Goal: Task Accomplishment & Management: Manage account settings

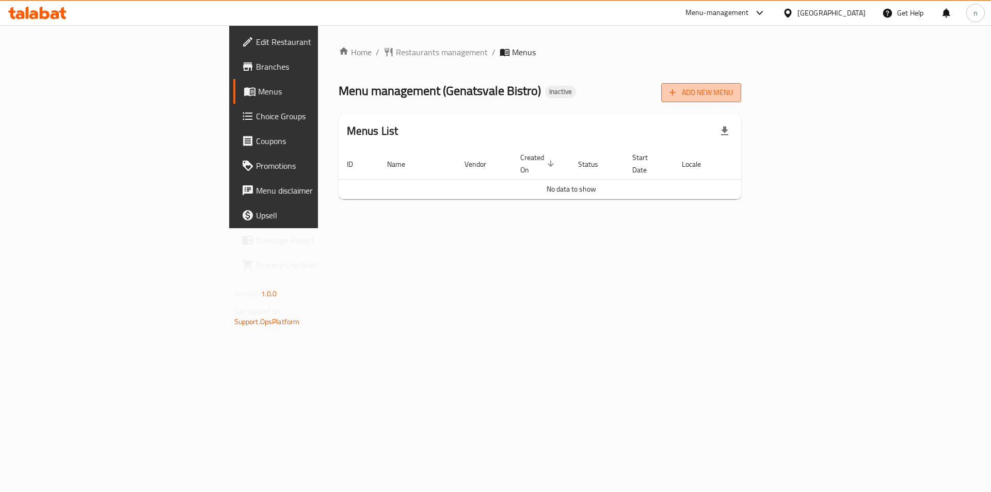
click at [733, 93] on span "Add New Menu" at bounding box center [702, 92] width 64 height 13
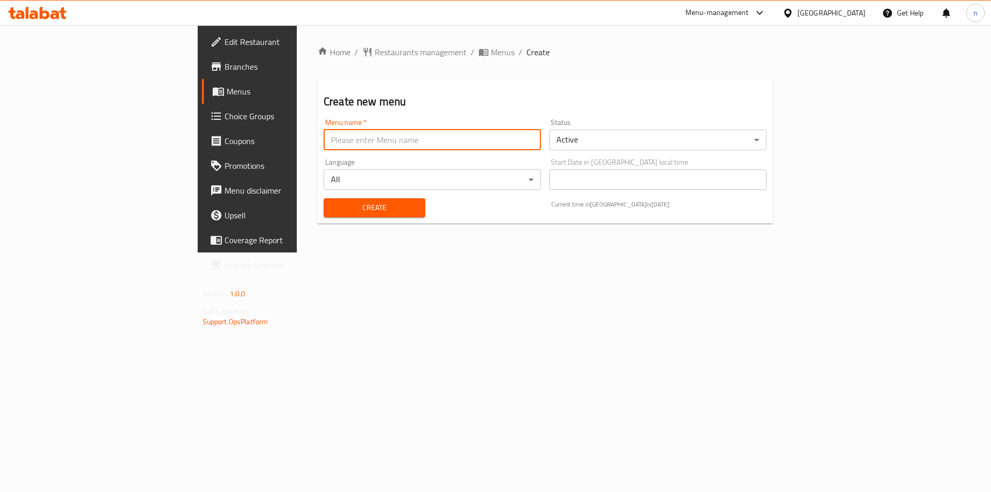
click at [324, 140] on input "text" at bounding box center [432, 140] width 217 height 21
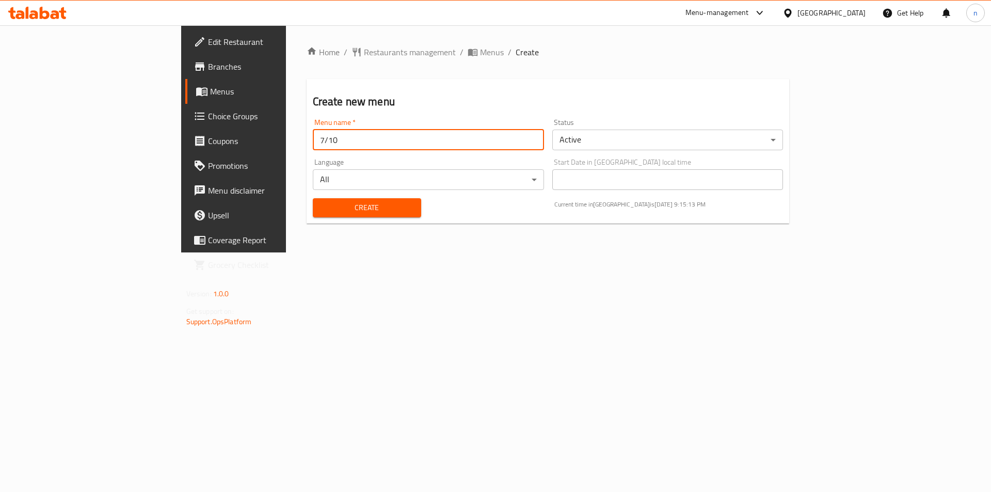
type input "7/10"
click at [321, 209] on span "Create" at bounding box center [367, 207] width 92 height 13
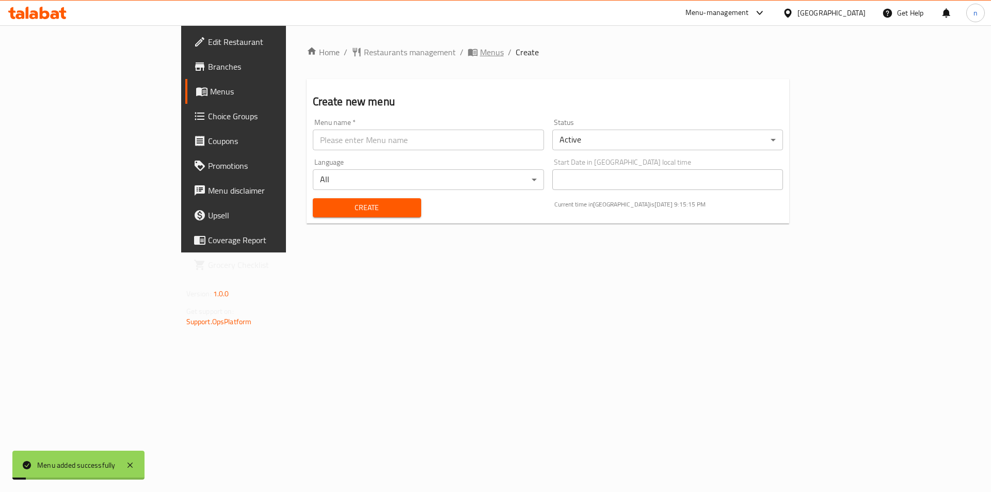
click at [480, 46] on span "Menus" at bounding box center [492, 52] width 24 height 12
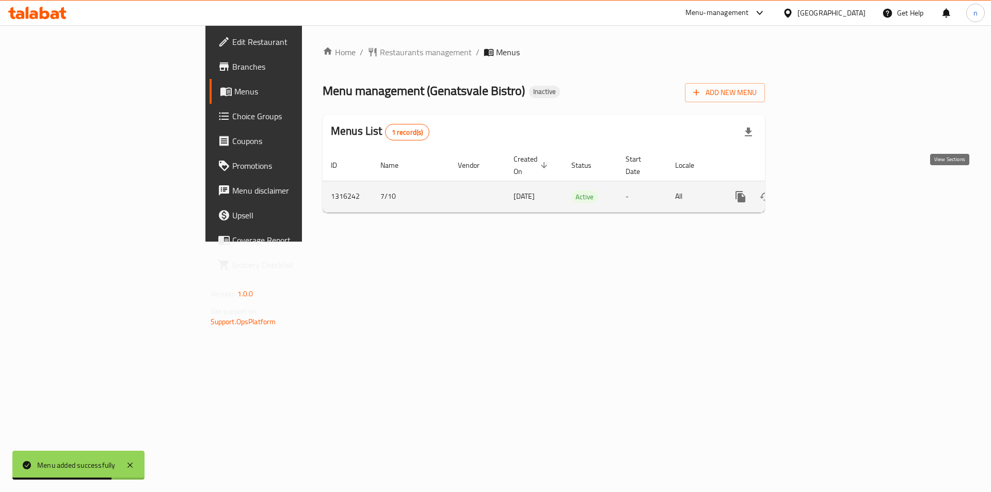
click at [822, 191] on icon "enhanced table" at bounding box center [815, 197] width 12 height 12
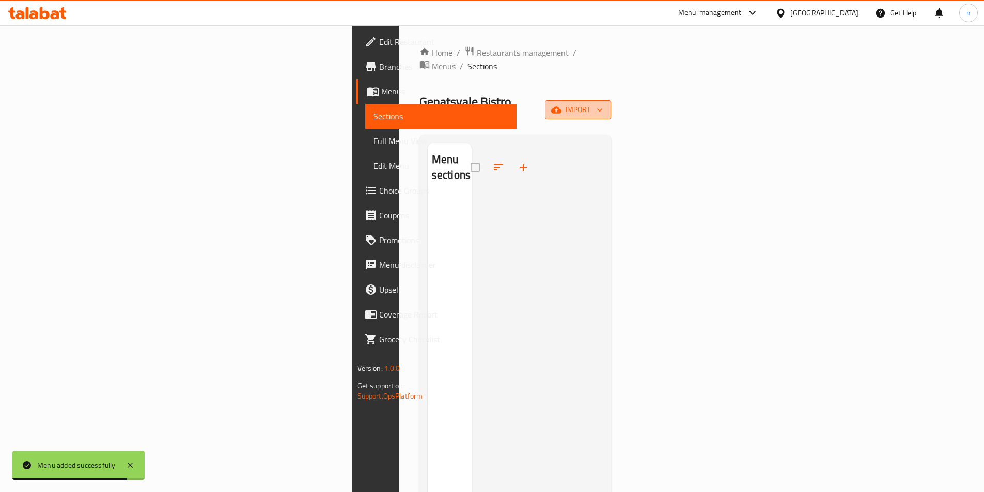
click at [603, 103] on span "import" at bounding box center [578, 109] width 50 height 13
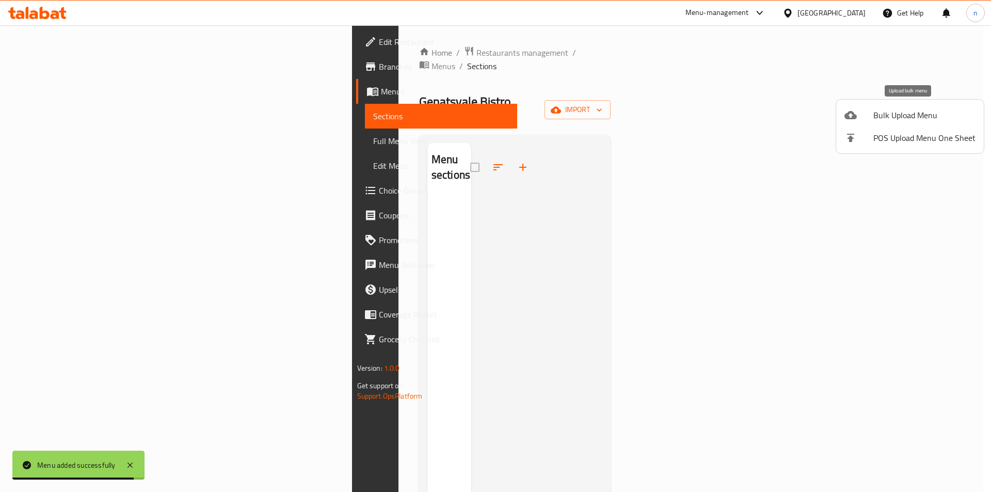
click at [908, 110] on span "Bulk Upload Menu" at bounding box center [925, 115] width 102 height 12
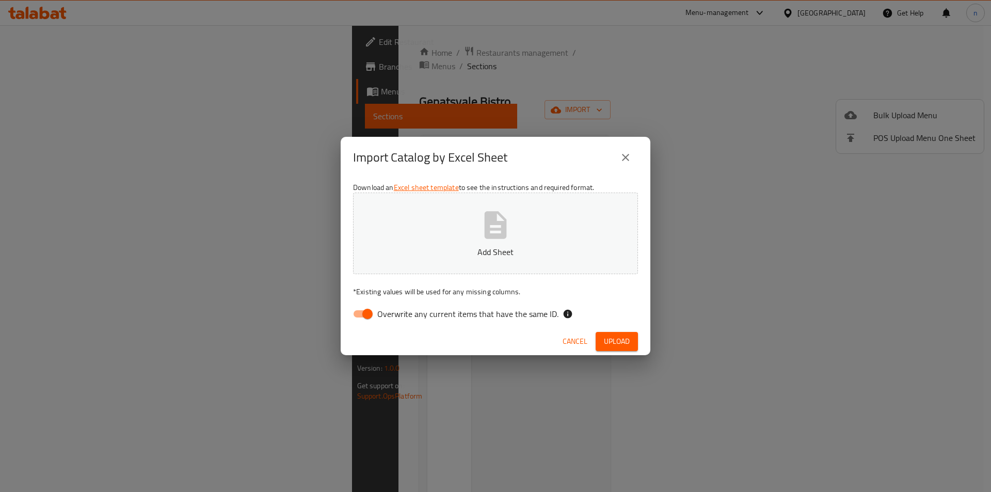
click at [353, 310] on input "Overwrite any current items that have the same ID." at bounding box center [367, 314] width 59 height 20
checkbox input "false"
click at [614, 337] on span "Upload" at bounding box center [617, 341] width 26 height 13
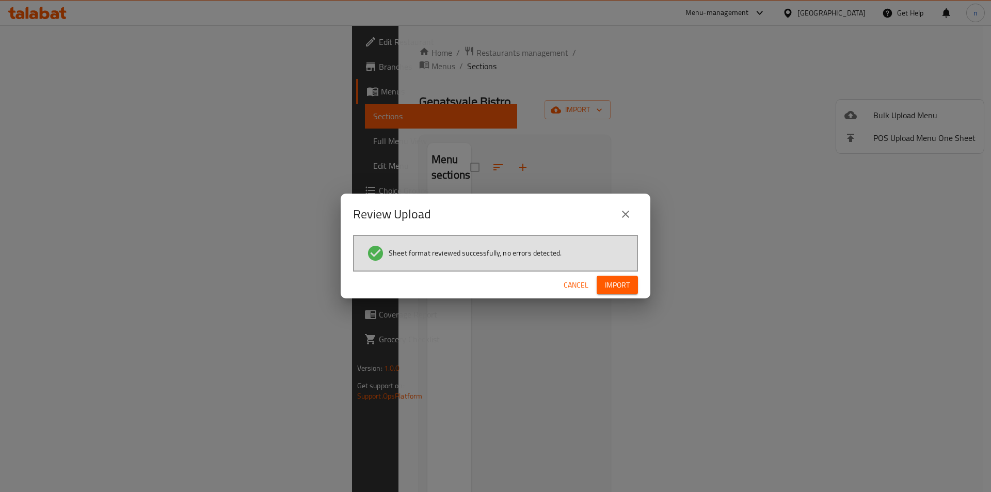
click at [624, 290] on span "Import" at bounding box center [617, 285] width 25 height 13
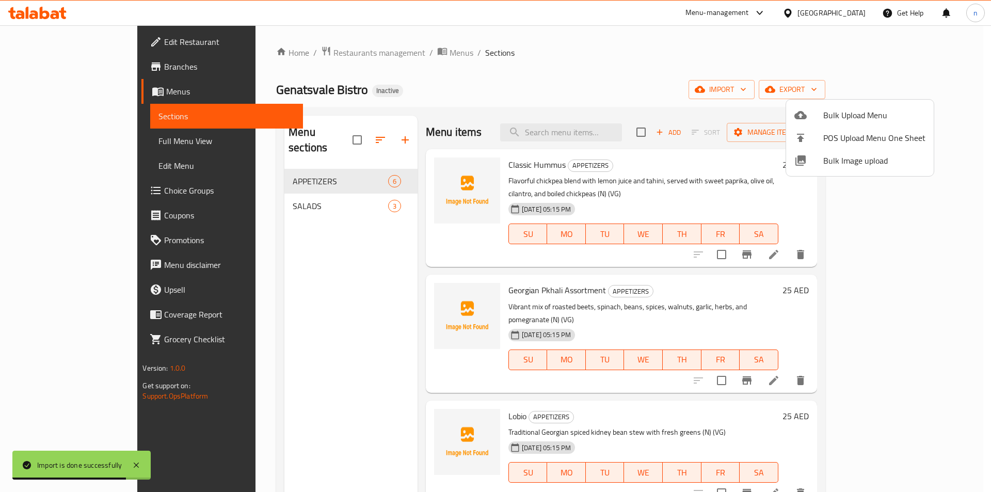
click at [613, 51] on div at bounding box center [495, 246] width 991 height 492
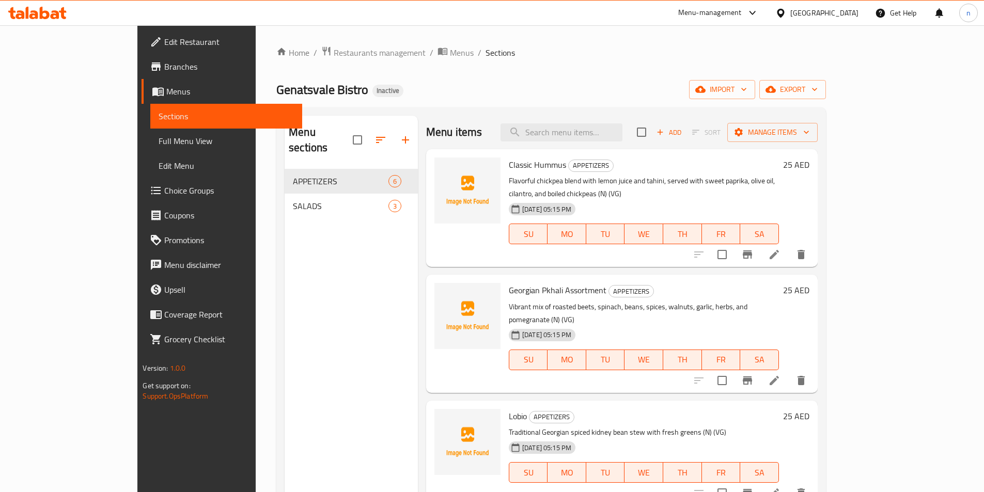
click at [159, 138] on span "Full Menu View" at bounding box center [226, 141] width 135 height 12
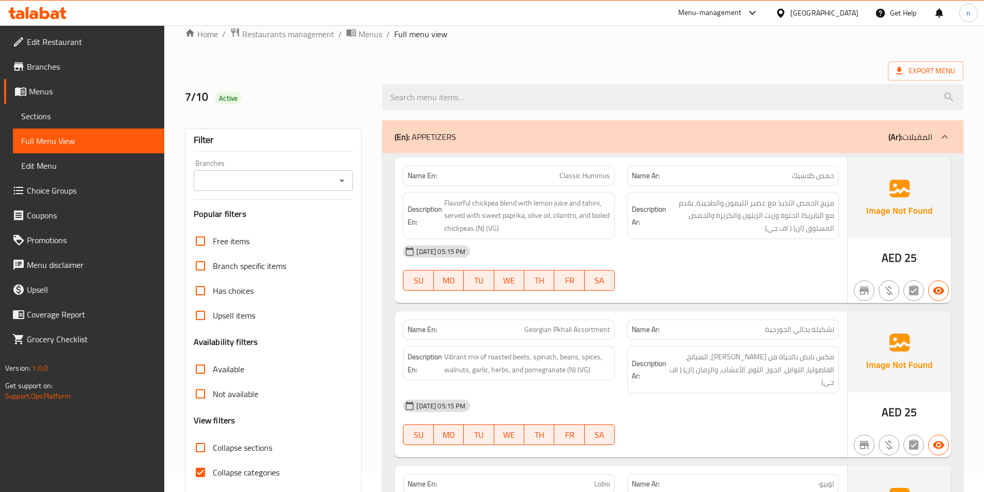
scroll to position [52, 0]
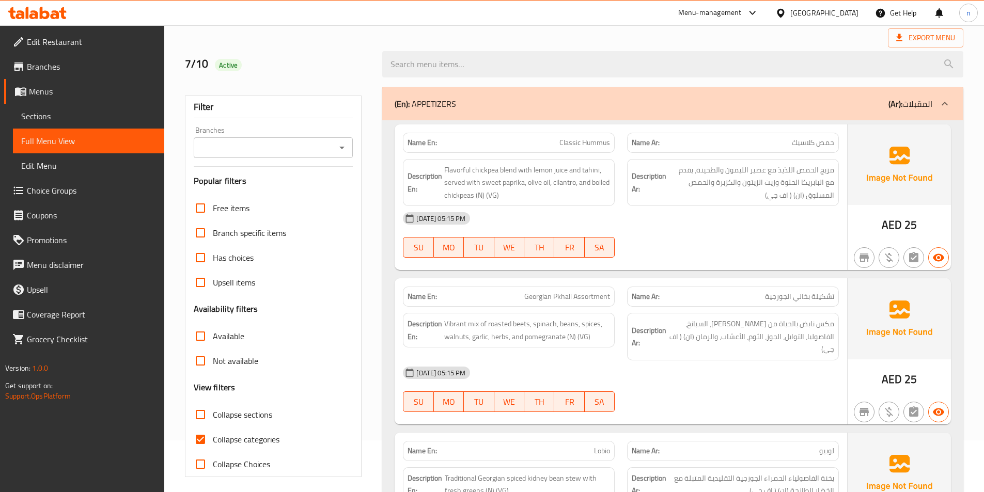
click at [195, 439] on input "Collapse categories" at bounding box center [200, 439] width 25 height 25
checkbox input "false"
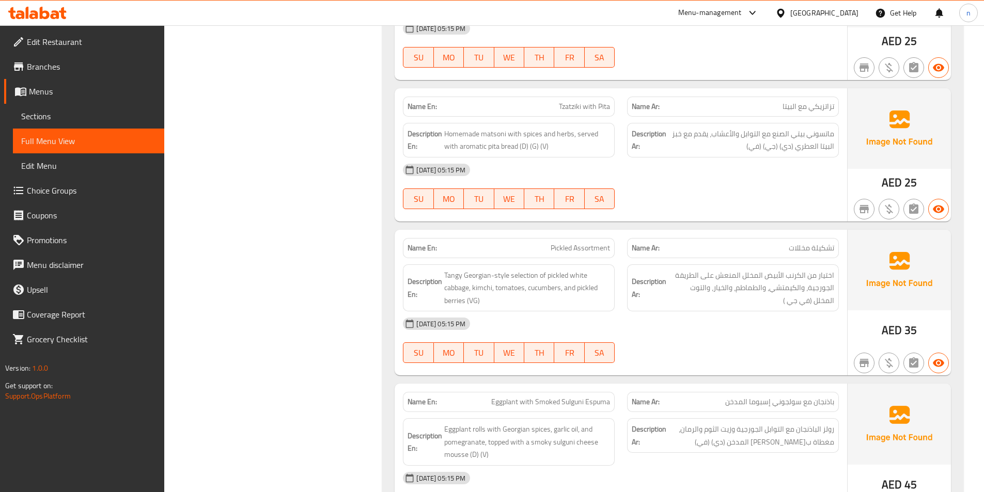
scroll to position [568, 0]
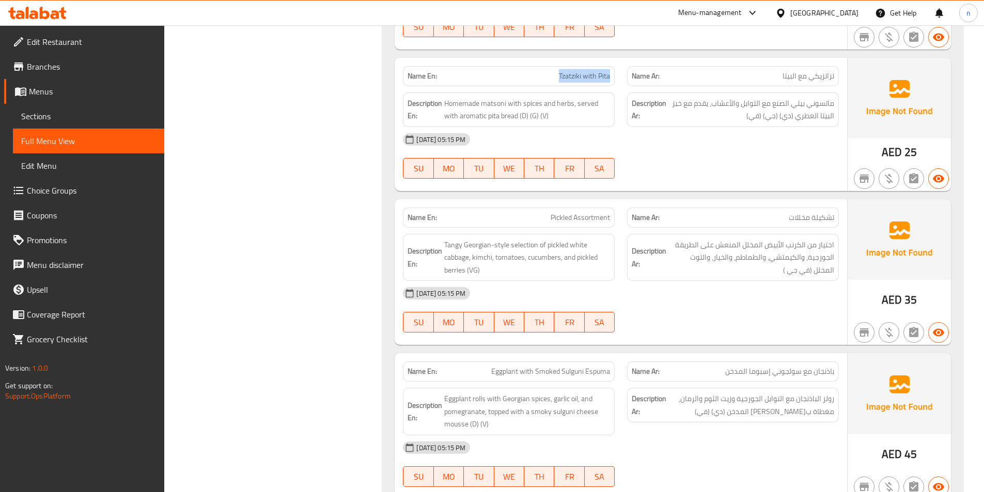
drag, startPoint x: 554, startPoint y: 75, endPoint x: 610, endPoint y: 77, distance: 56.3
click at [610, 77] on div "Name En: Tzatziki with Pita" at bounding box center [509, 76] width 212 height 20
copy span "Tzatziki with Pita"
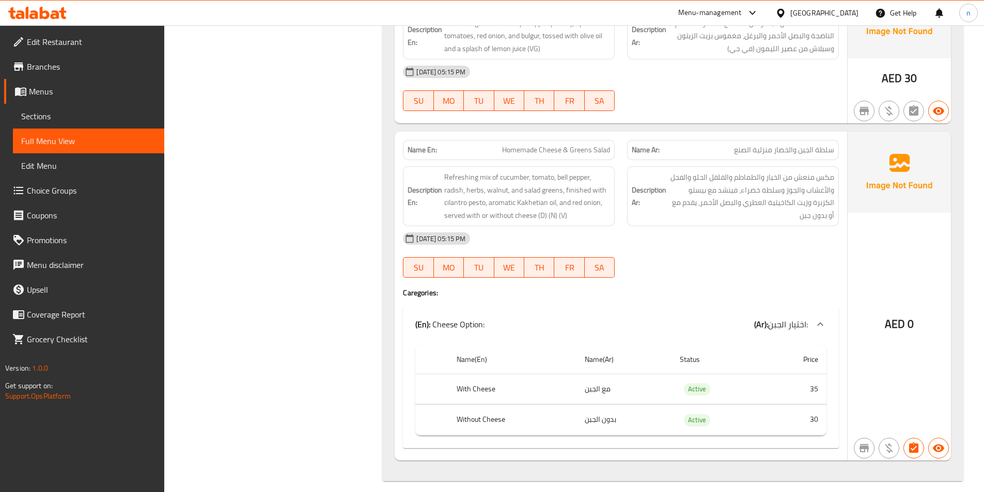
scroll to position [1307, 0]
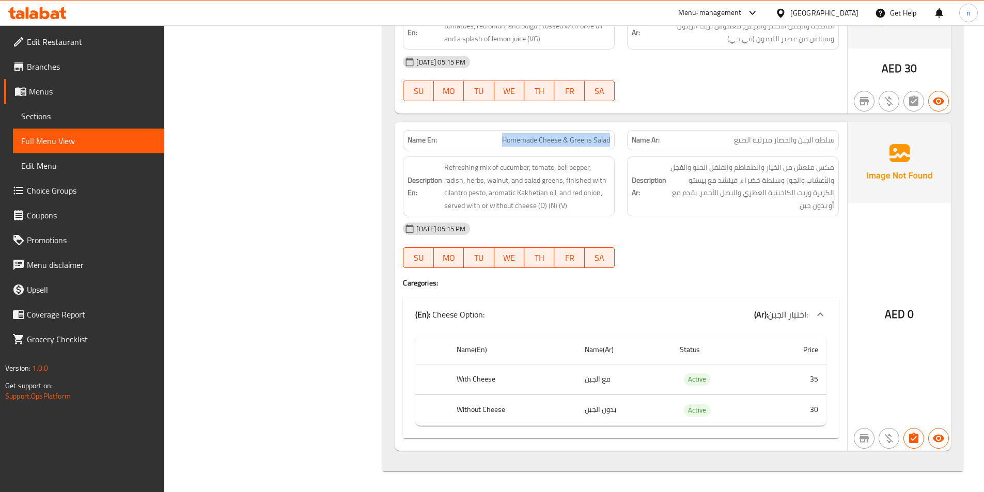
drag, startPoint x: 499, startPoint y: 141, endPoint x: 619, endPoint y: 141, distance: 120.3
click at [619, 141] on div "Name En: Homemade Cheese & Greens Salad" at bounding box center [509, 140] width 224 height 33
copy span "Homemade Cheese & Greens Salad"
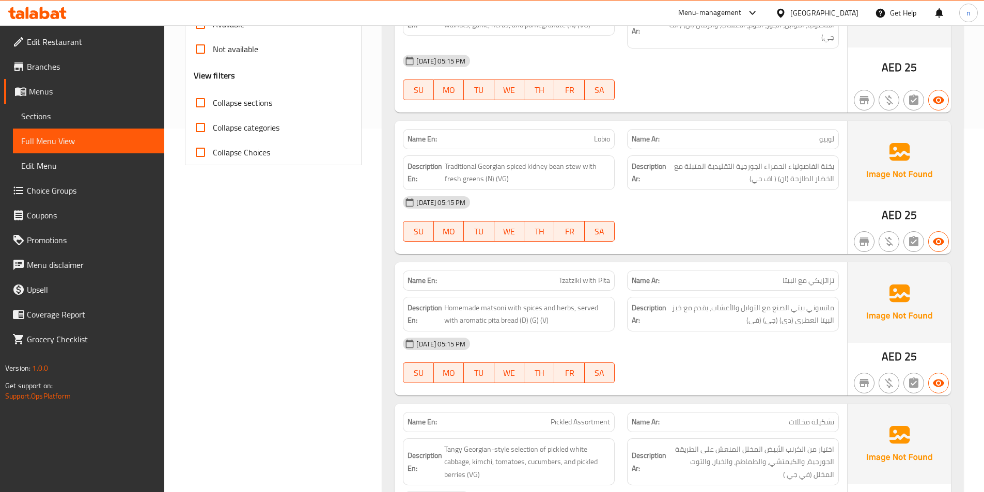
scroll to position [223, 0]
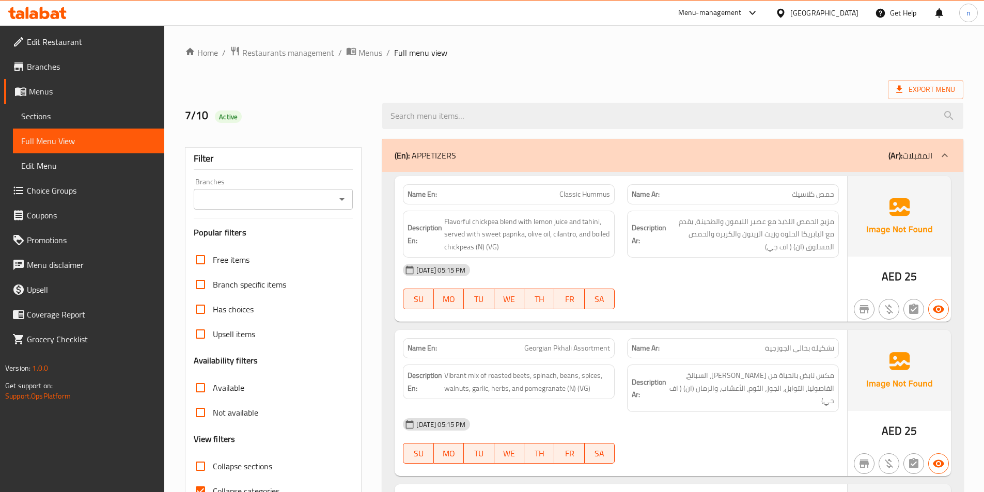
click at [33, 112] on span "Sections" at bounding box center [88, 116] width 135 height 12
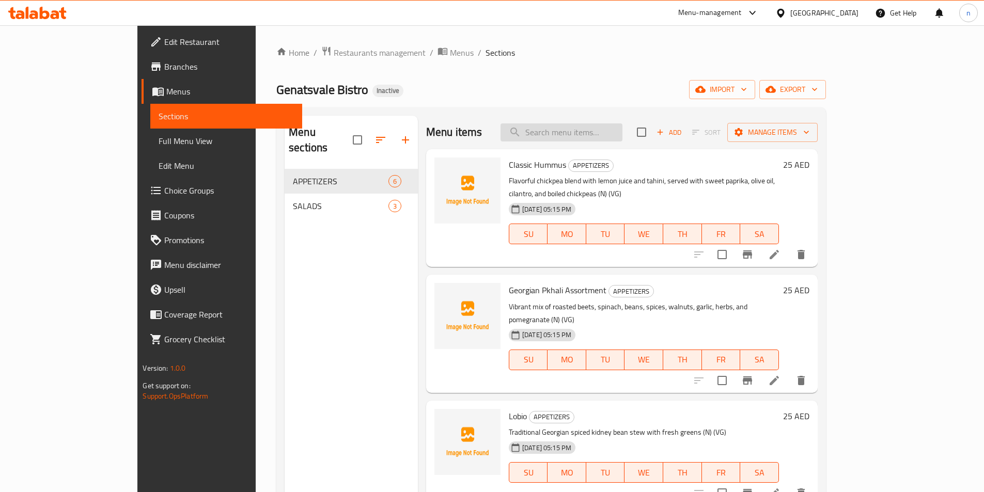
click at [590, 135] on input "search" at bounding box center [561, 132] width 122 height 18
paste input "Tzatziki with Pita"
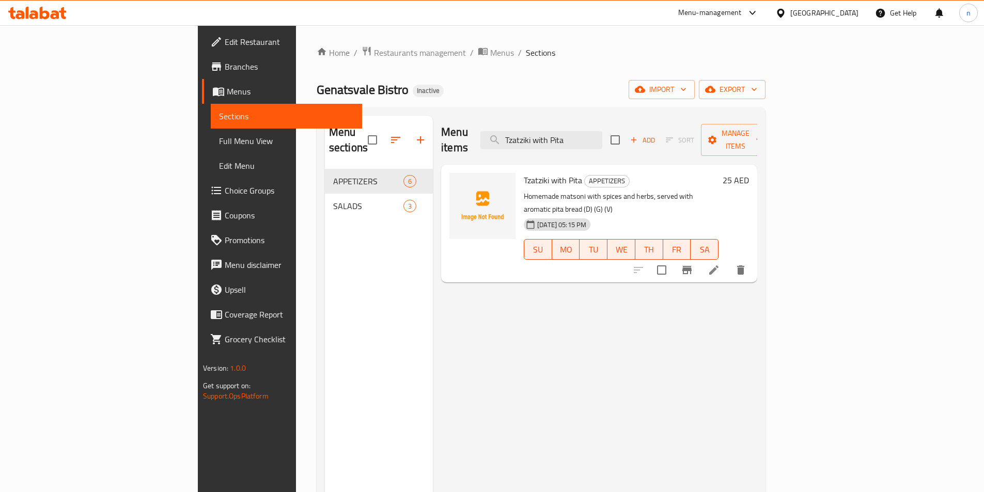
type input "Tzatziki with Pita"
click at [720, 264] on icon at bounding box center [713, 270] width 12 height 12
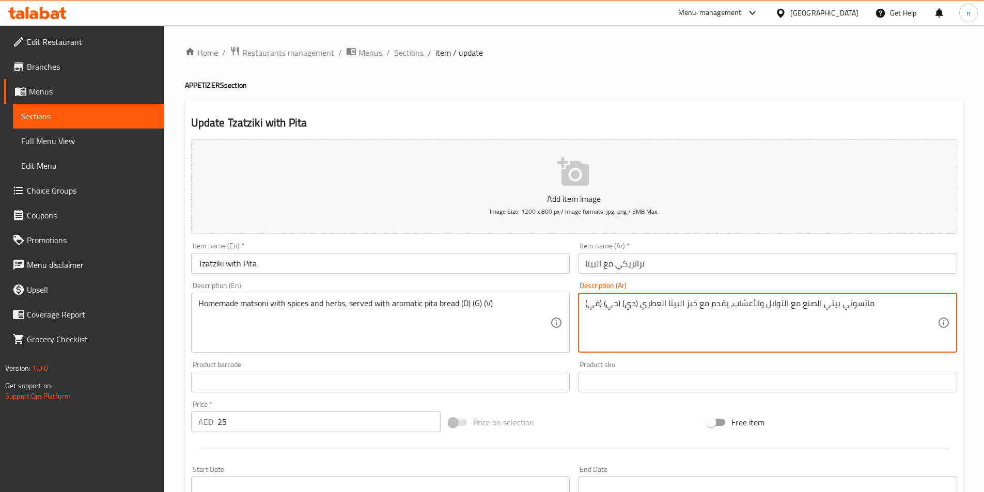
drag, startPoint x: 838, startPoint y: 304, endPoint x: 821, endPoint y: 311, distance: 17.8
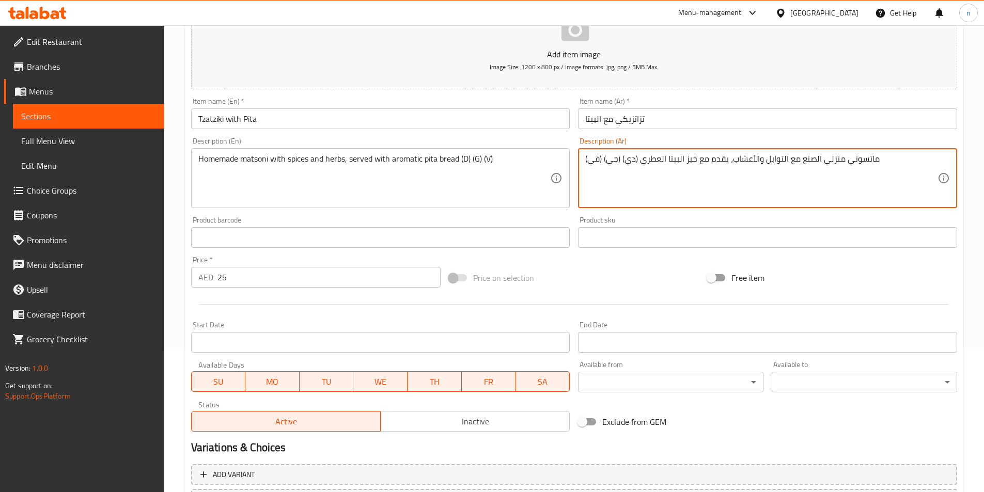
scroll to position [238, 0]
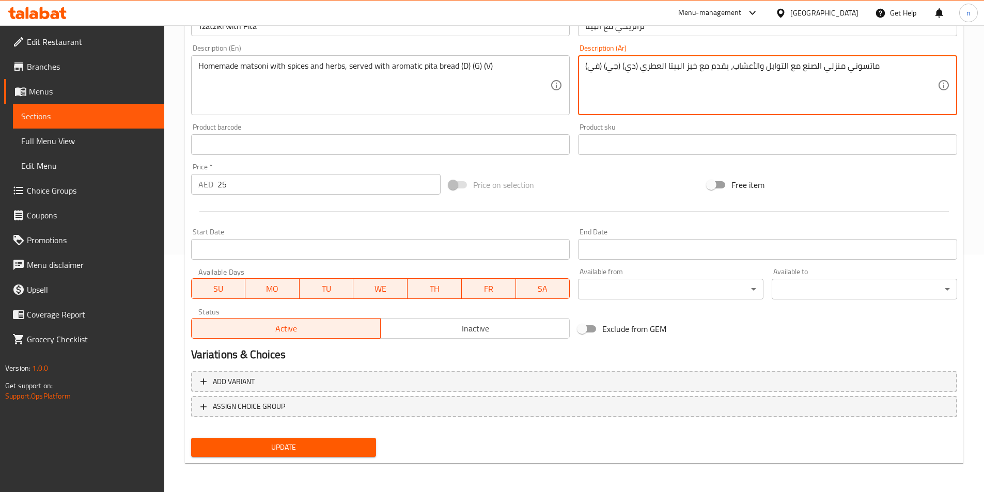
type textarea "ماتسوني منزلي الصنع مع التوابل والأعشاب، يقدم مع خبز البيتا العطري (دي) (جي) (ف…"
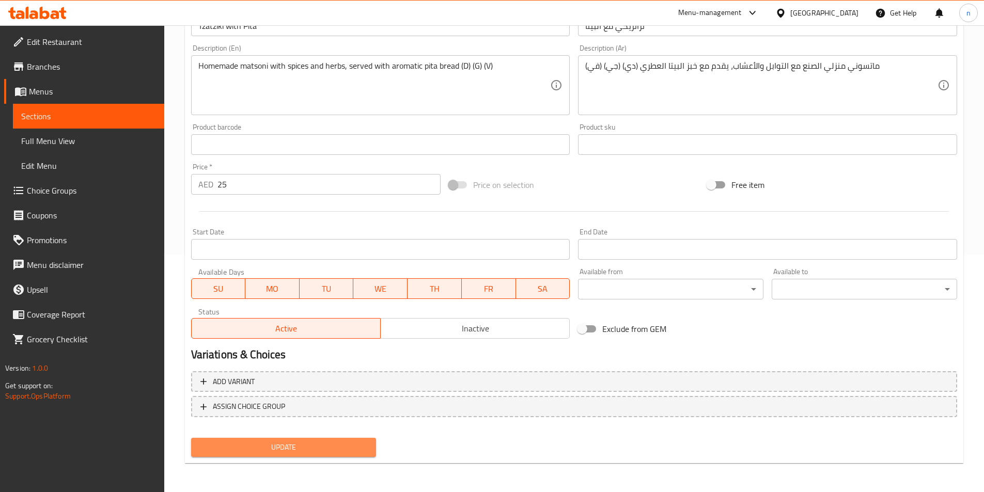
click at [325, 444] on span "Update" at bounding box center [283, 447] width 169 height 13
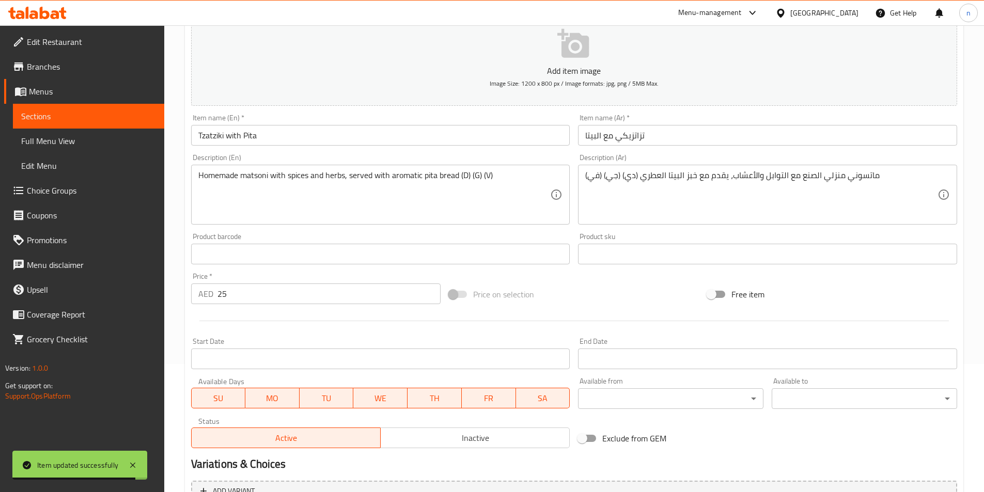
scroll to position [0, 0]
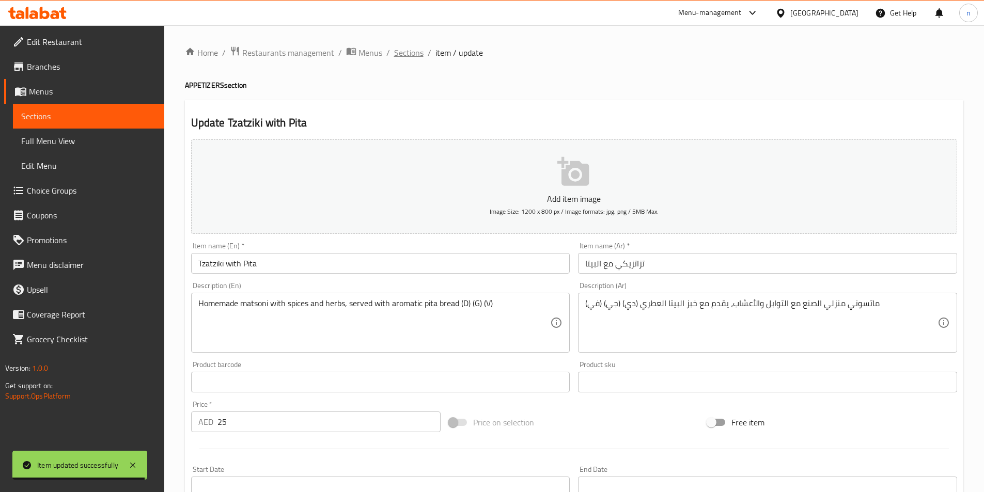
click at [409, 50] on span "Sections" at bounding box center [408, 52] width 29 height 12
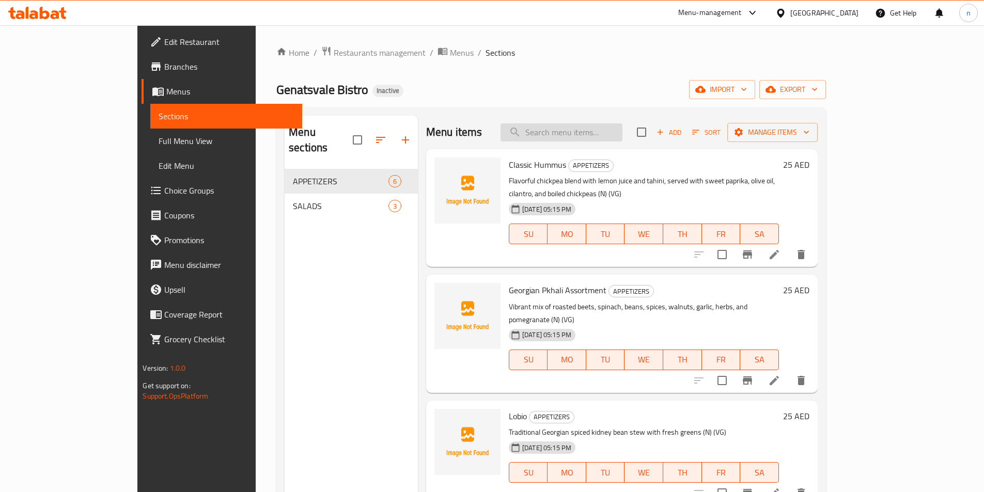
click at [594, 133] on input "search" at bounding box center [561, 132] width 122 height 18
paste input "Homemade Cheese & Greens Salad"
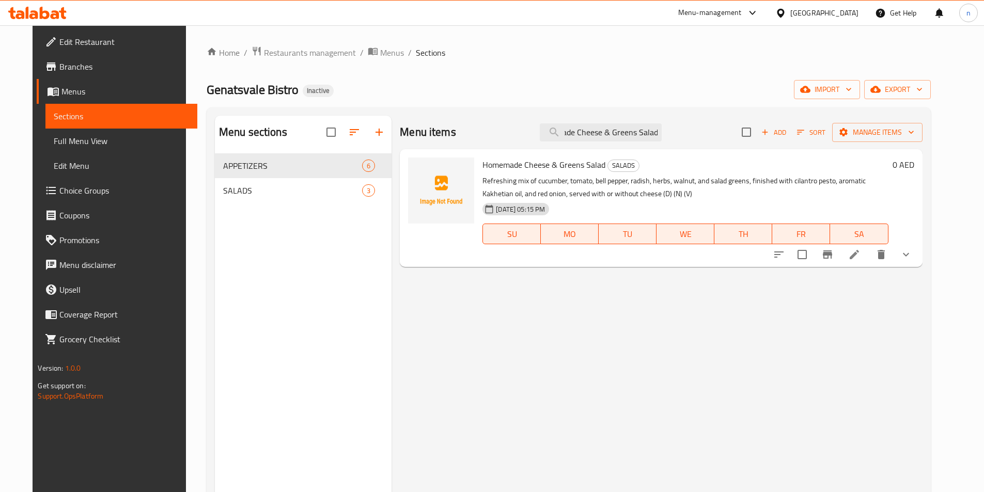
type input "Homemade Cheese & Greens Salad"
click at [860, 259] on icon at bounding box center [854, 254] width 12 height 12
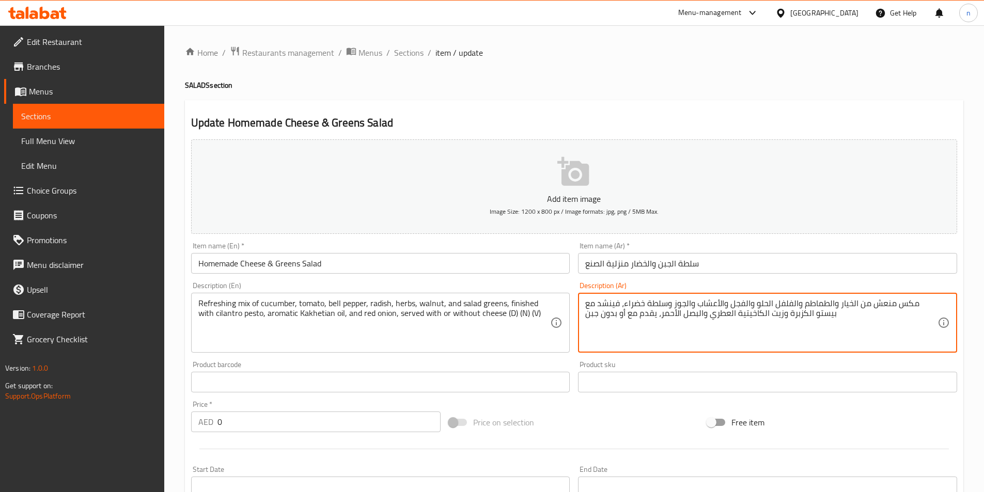
click at [924, 307] on textarea "مكس منعش من الخيار والطماطم والفلفل الحلو والفجل والأعشاب والجوز وسلطة خضراء، ف…" at bounding box center [761, 322] width 352 height 49
click at [917, 305] on textarea "مكس منعش من الخيار والطماطم والفلفل الحلو والفجل والأعشاب والجوز وسلطة خضراء، ف…" at bounding box center [761, 322] width 352 height 49
click at [846, 313] on textarea "مكس منعش من الخيار والطماطم والفلفل الحلو والفجل والأعشاب والجوز وسلطة خضراء، ف…" at bounding box center [761, 322] width 352 height 49
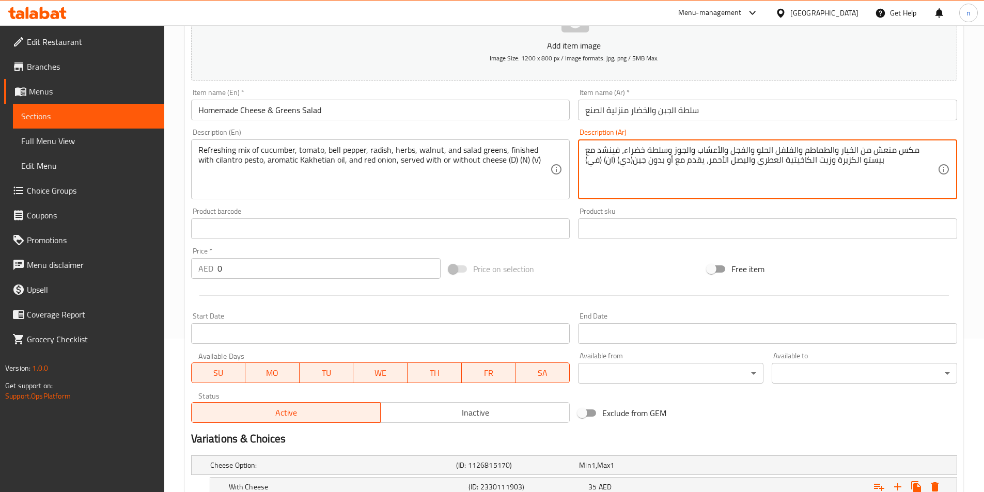
scroll to position [261, 0]
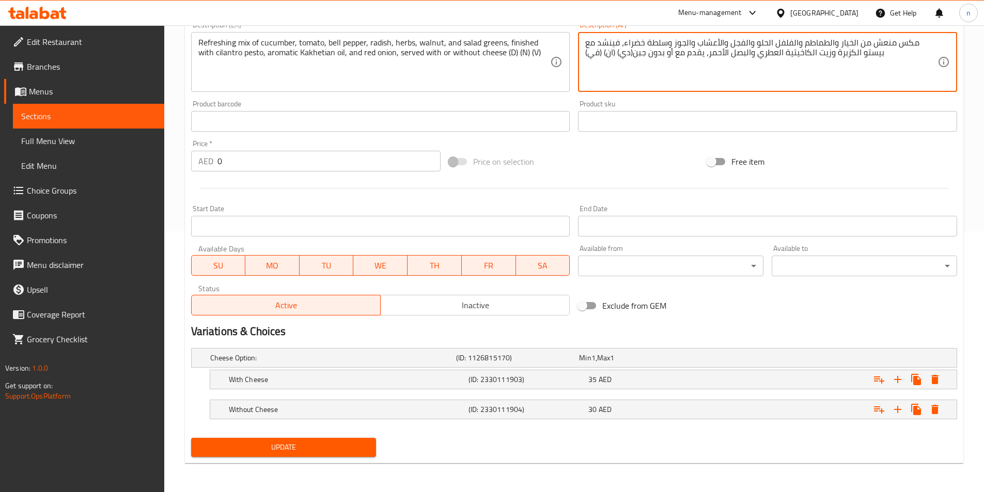
type textarea "مكس منعش من الخيار والطماطم والفلفل الحلو والفجل والأعشاب والجوز وسلطة خضراء، ف…"
click at [292, 448] on span "Update" at bounding box center [283, 447] width 169 height 13
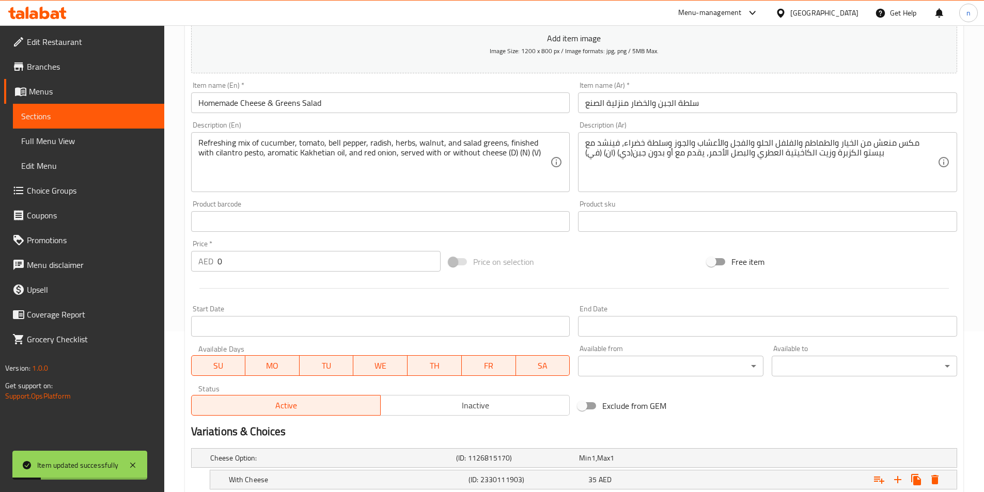
scroll to position [3, 0]
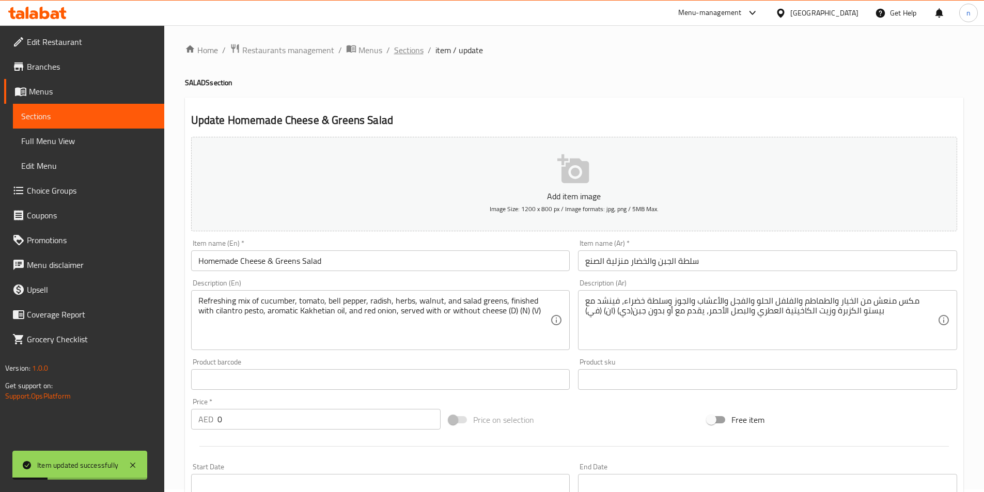
click at [401, 53] on span "Sections" at bounding box center [408, 50] width 29 height 12
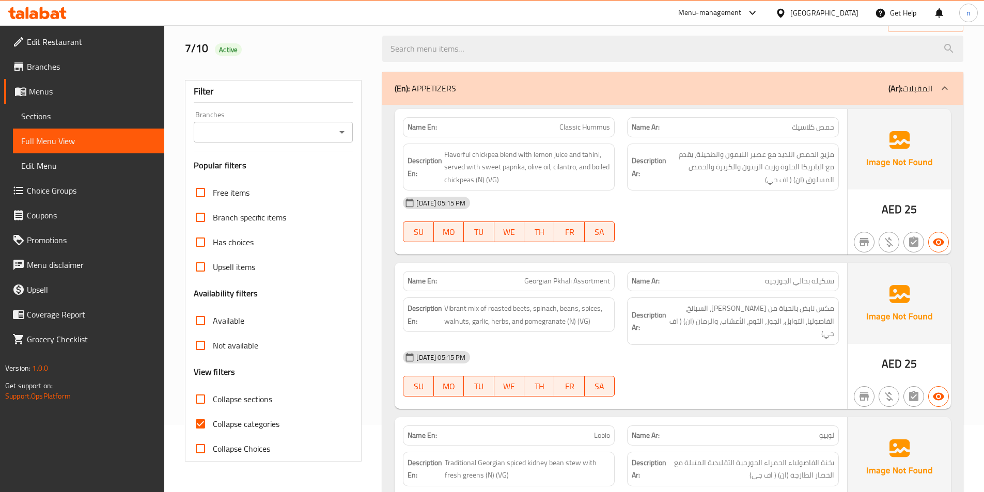
scroll to position [155, 0]
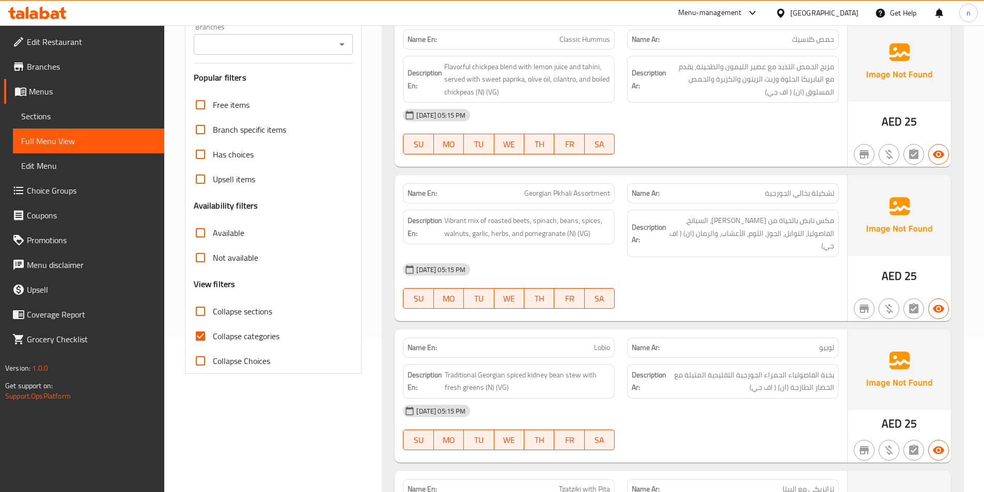
click at [201, 332] on input "Collapse categories" at bounding box center [200, 336] width 25 height 25
checkbox input "false"
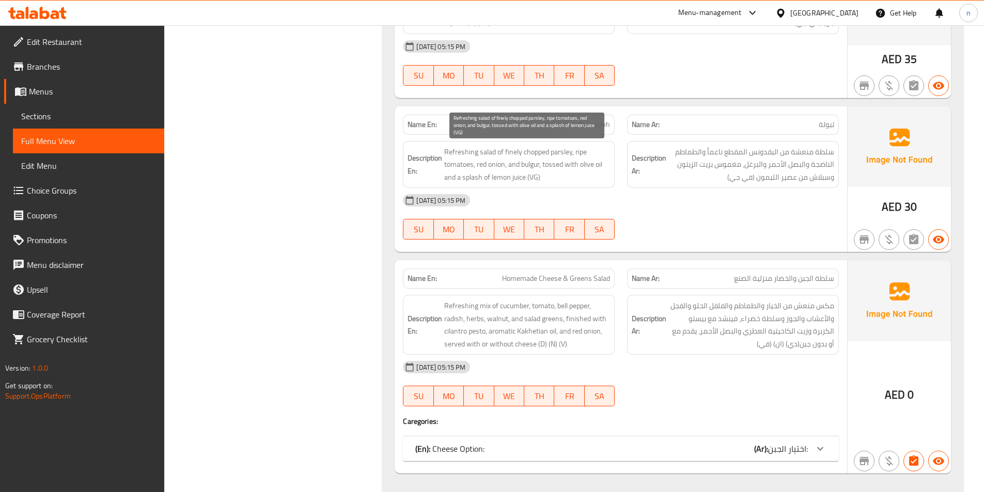
scroll to position [1191, 0]
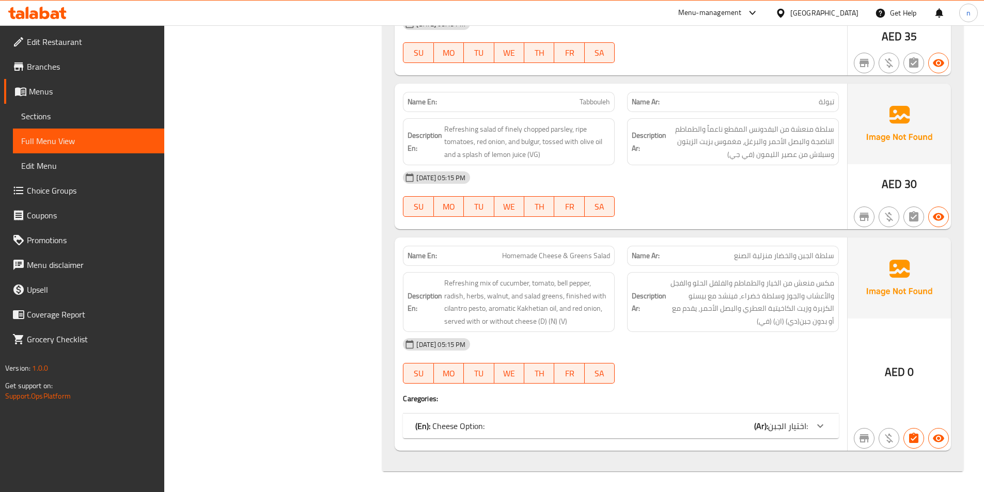
click at [824, 429] on icon at bounding box center [820, 426] width 12 height 12
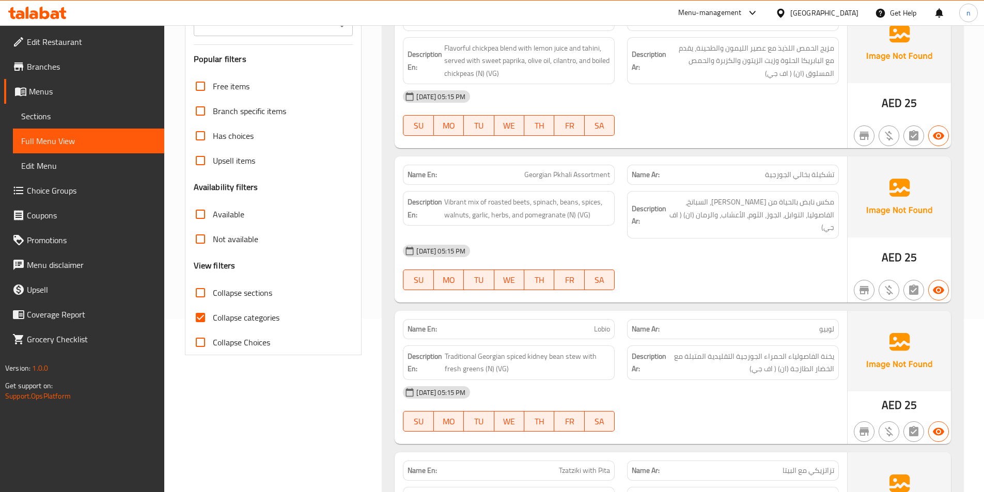
scroll to position [159, 0]
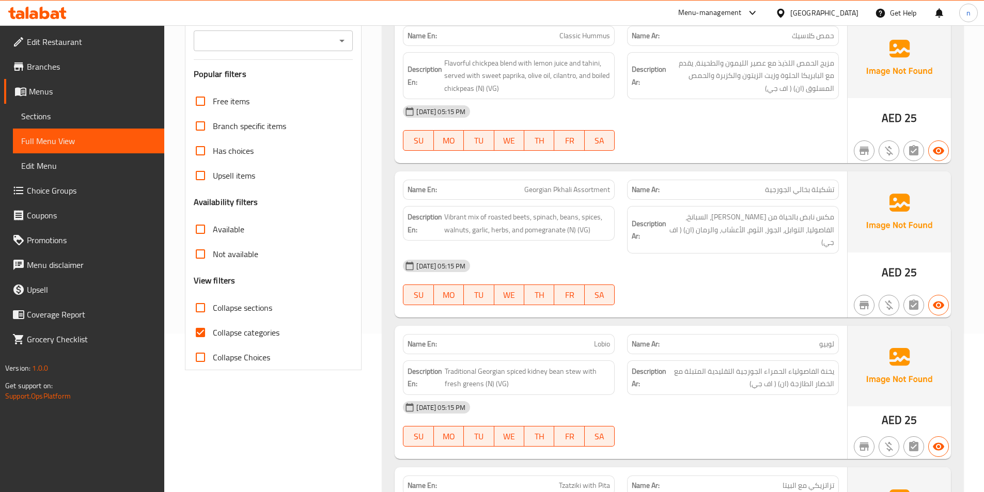
click at [201, 333] on input "Collapse categories" at bounding box center [200, 332] width 25 height 25
checkbox input "false"
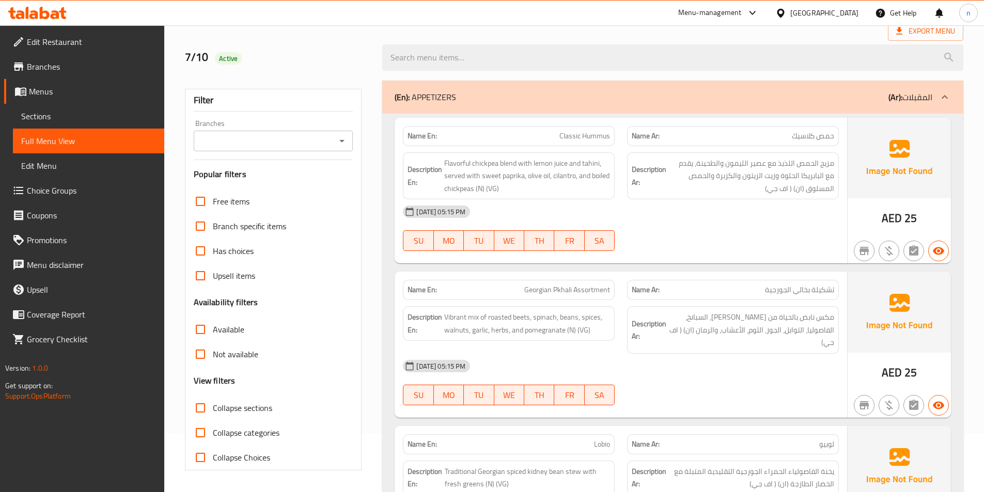
scroll to position [0, 0]
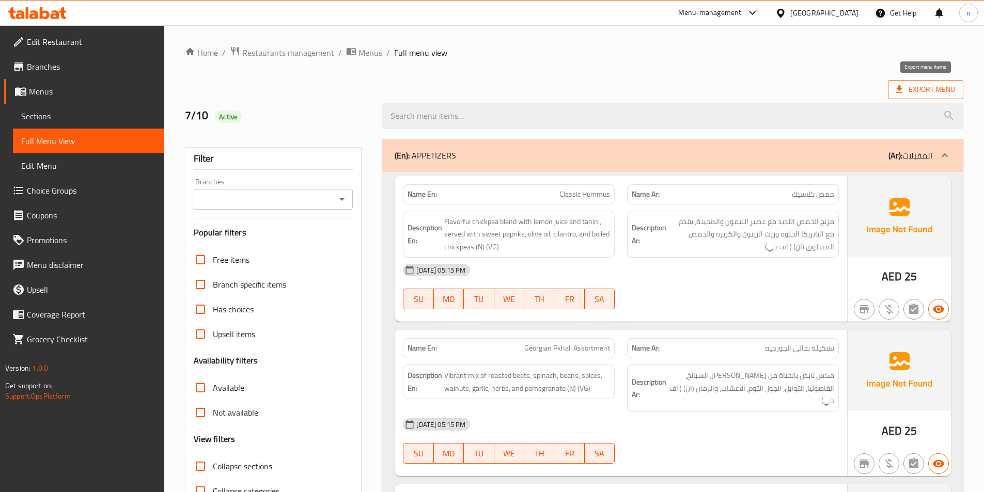
click at [923, 93] on span "Export Menu" at bounding box center [925, 89] width 59 height 13
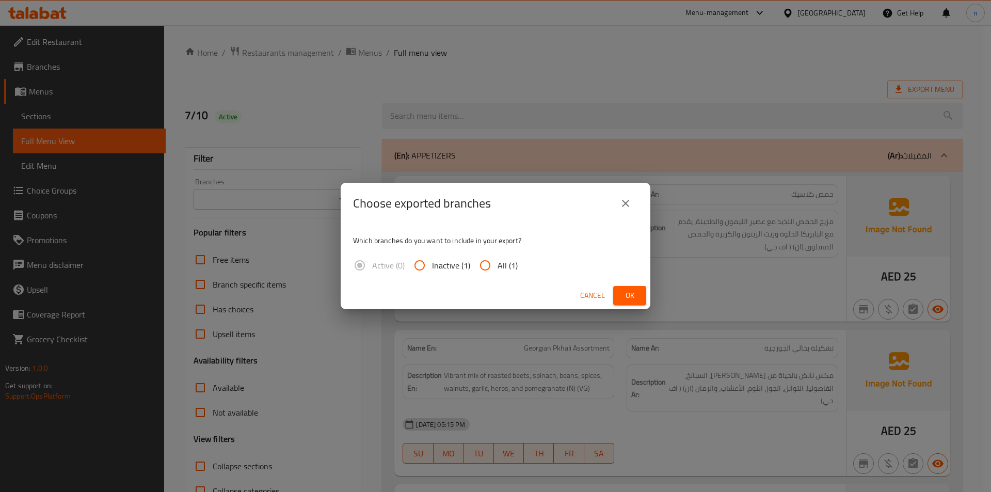
click at [482, 267] on input "All (1)" at bounding box center [485, 265] width 25 height 25
radio input "true"
click at [630, 290] on span "Ok" at bounding box center [630, 295] width 17 height 13
